Goal: Check status: Check status

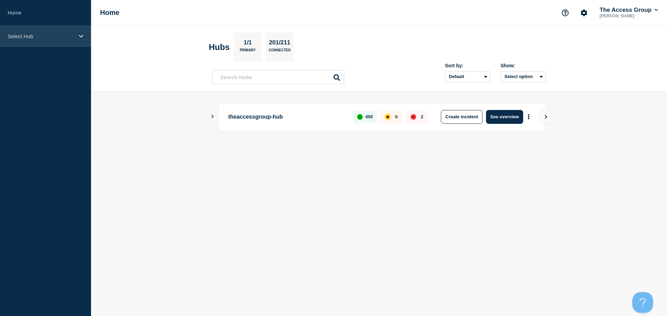
click at [81, 38] on icon at bounding box center [81, 36] width 5 height 5
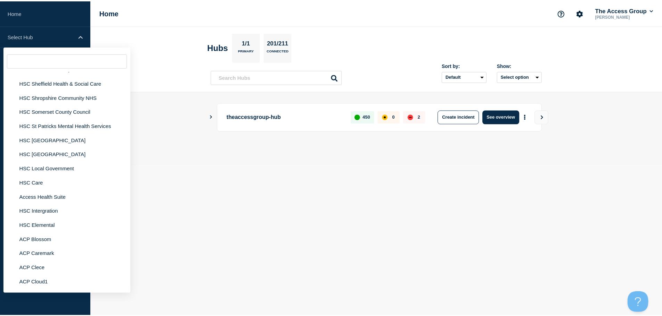
scroll to position [1633, 0]
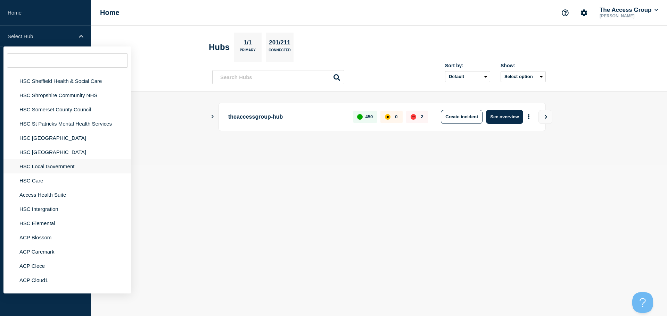
click at [49, 174] on li "HSC Local Government" at bounding box center [67, 181] width 128 height 14
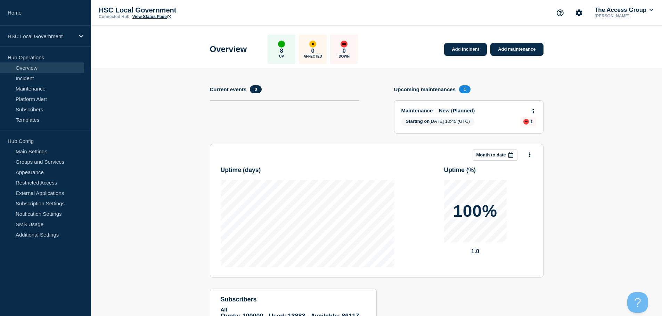
click at [153, 16] on link "View Status Page" at bounding box center [151, 16] width 39 height 5
